Goal: Find specific page/section: Find specific page/section

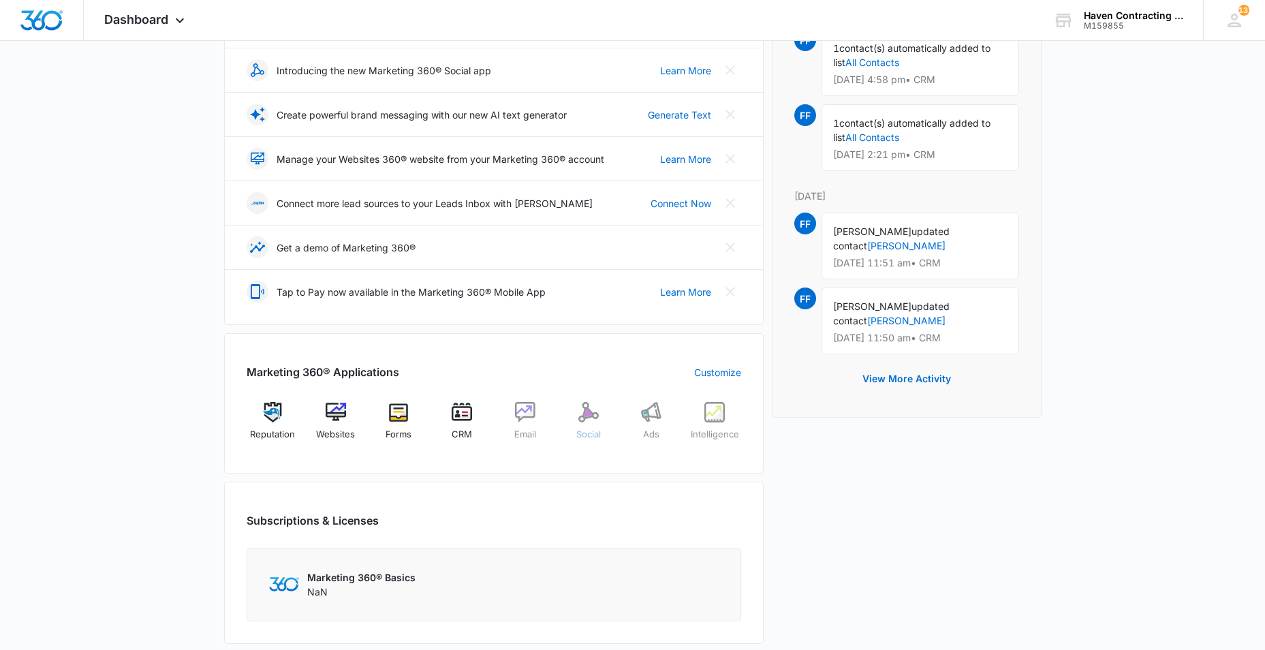
scroll to position [273, 0]
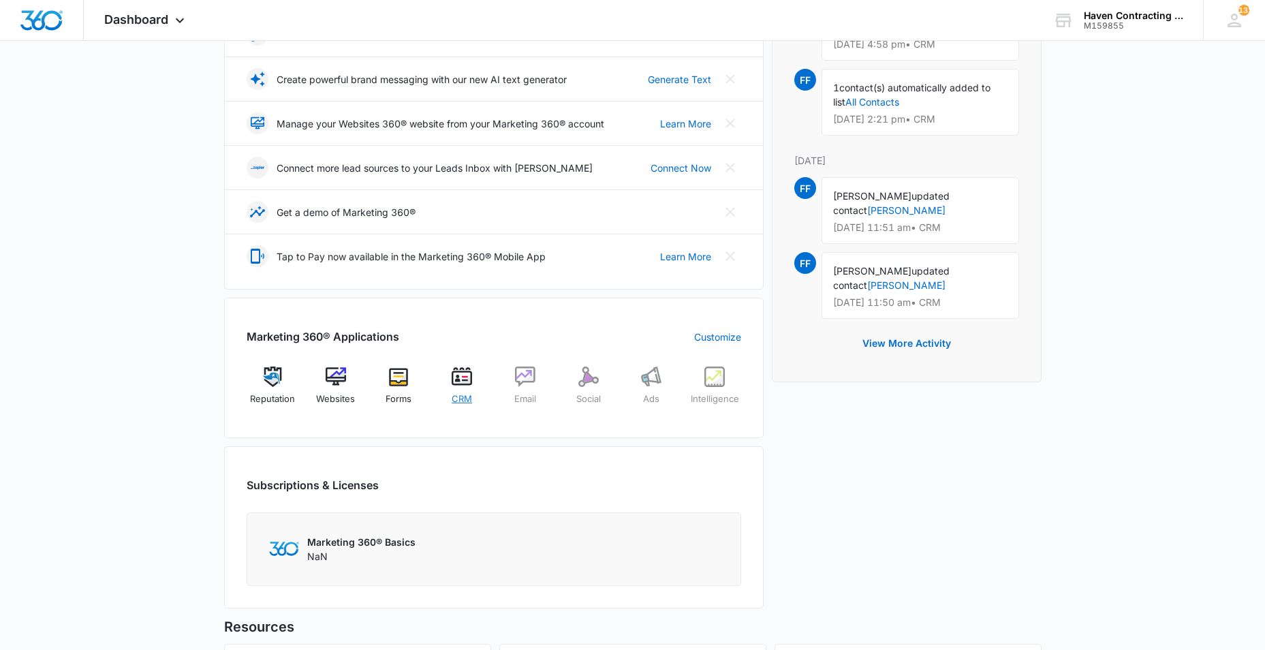
click at [463, 388] on div "CRM" at bounding box center [462, 391] width 52 height 48
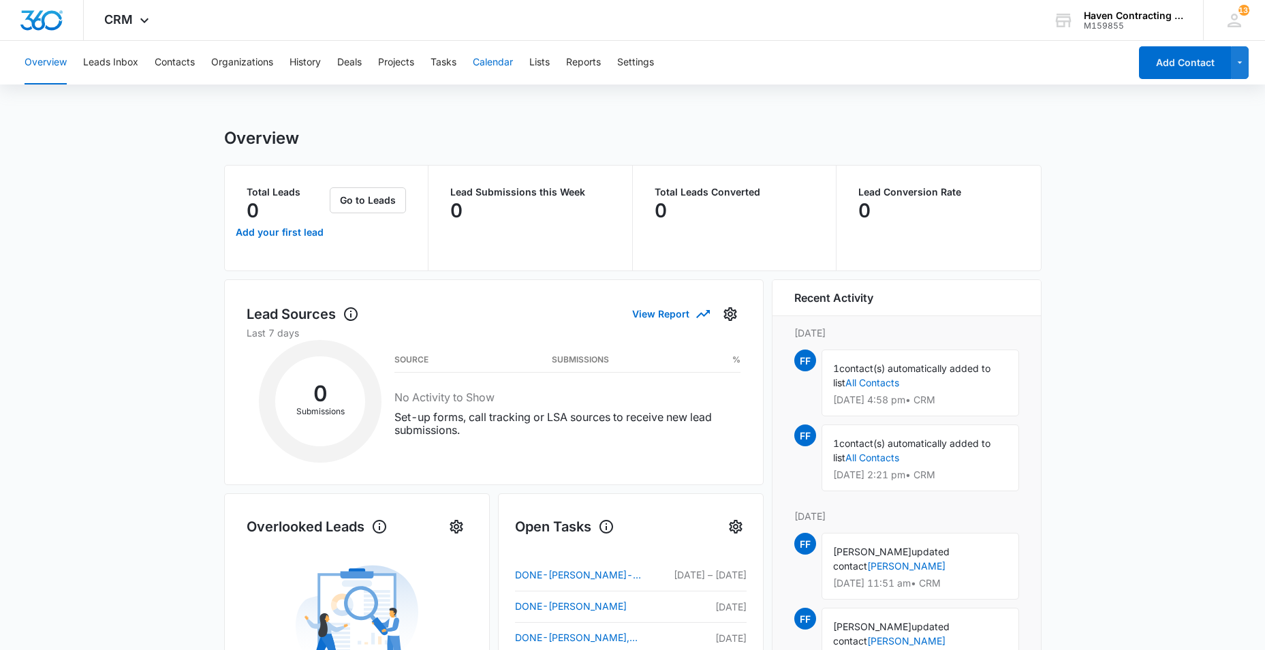
click at [497, 60] on button "Calendar" at bounding box center [493, 63] width 40 height 44
